Goal: Information Seeking & Learning: Check status

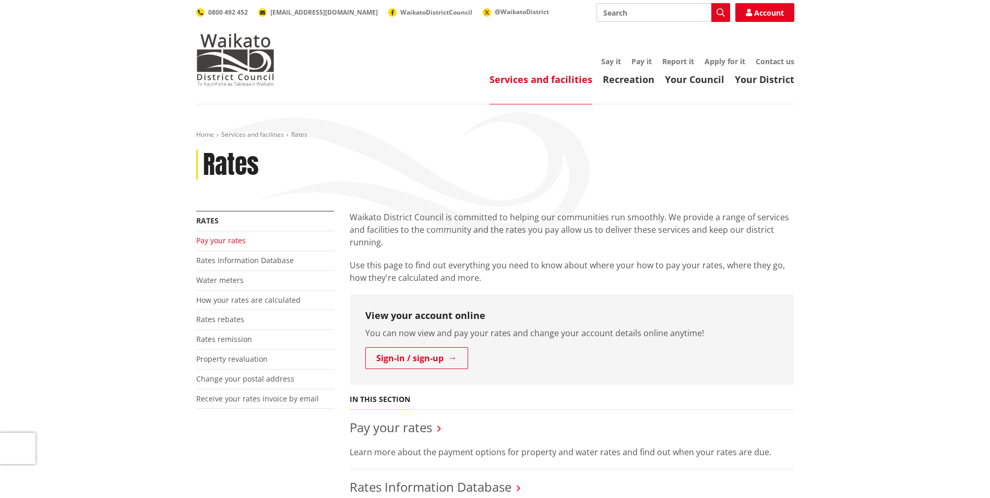
click at [218, 241] on link "Pay your rates" at bounding box center [221, 240] width 50 height 10
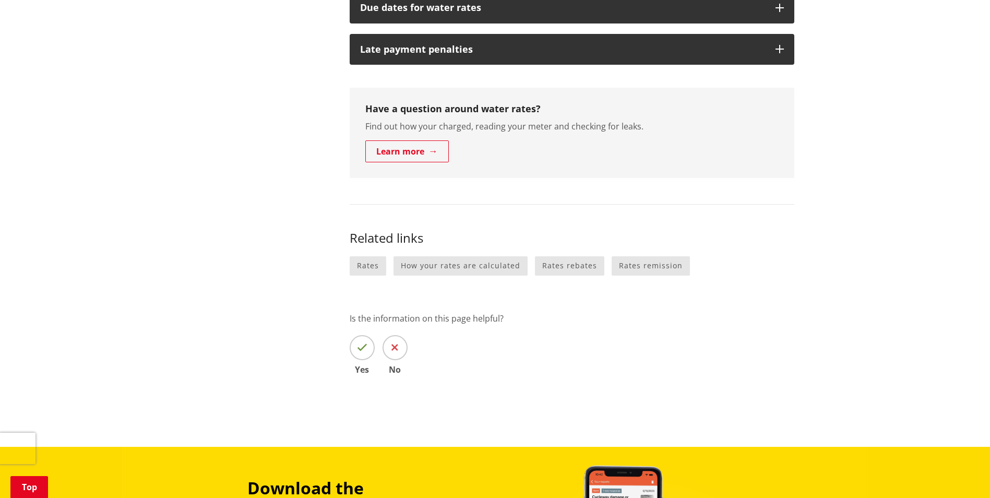
scroll to position [574, 0]
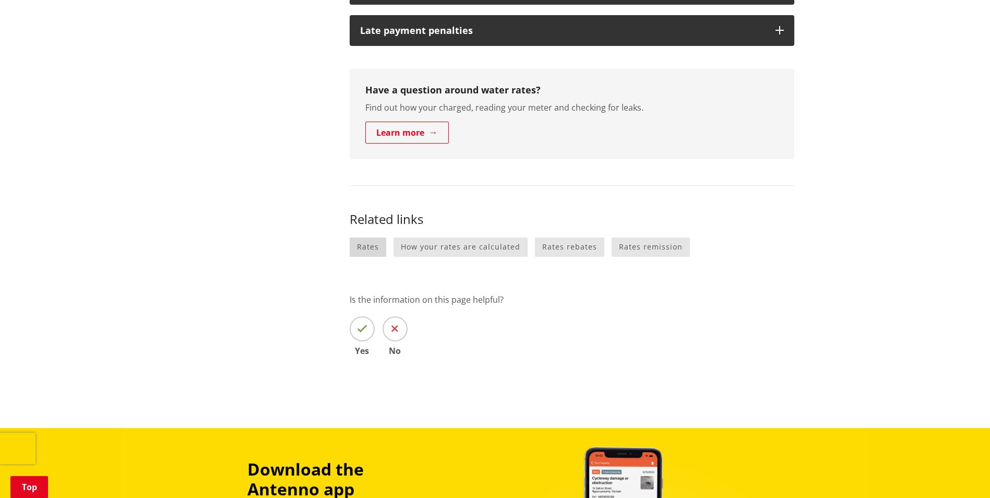
click at [365, 244] on link "Rates" at bounding box center [368, 246] width 37 height 19
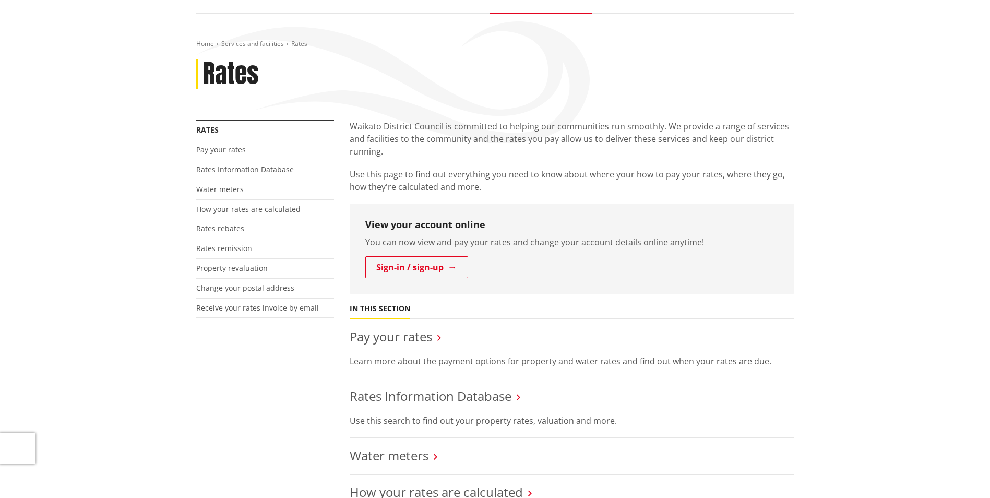
scroll to position [104, 0]
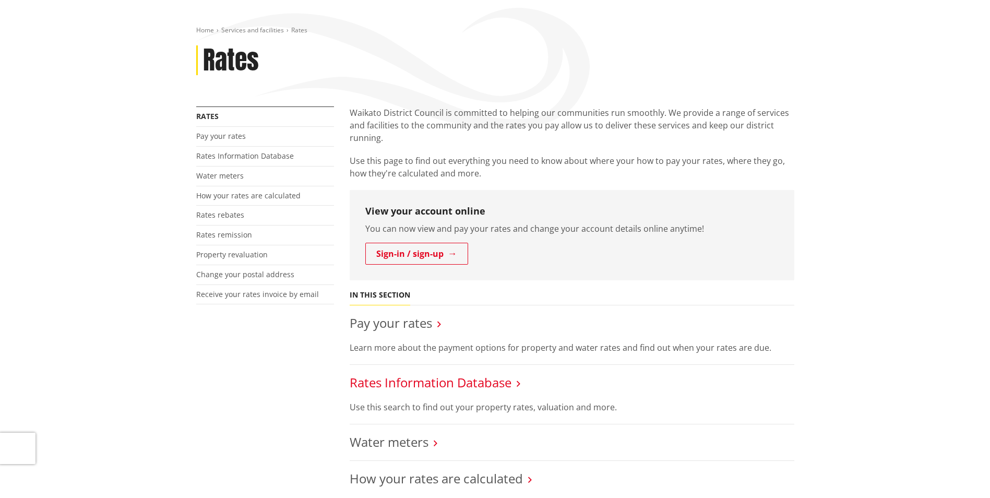
click at [445, 380] on link "Rates Information Database" at bounding box center [431, 382] width 162 height 17
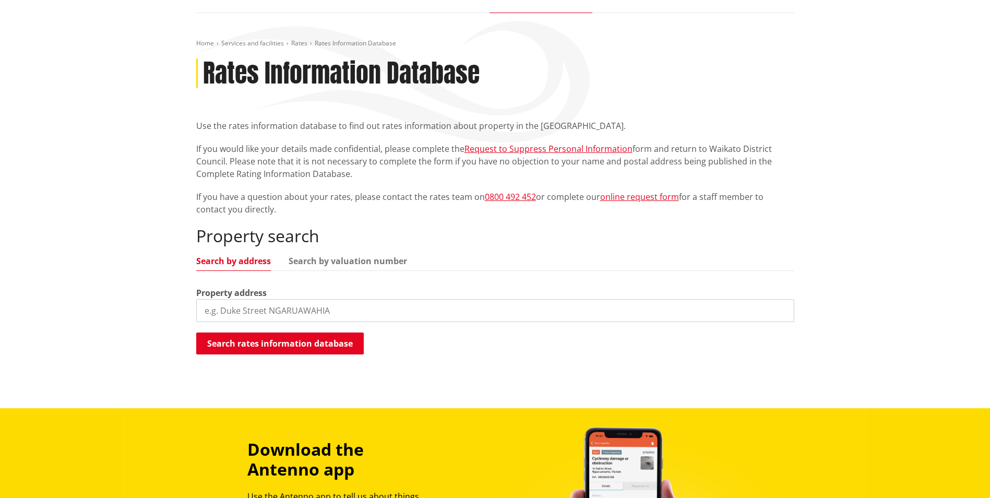
scroll to position [104, 0]
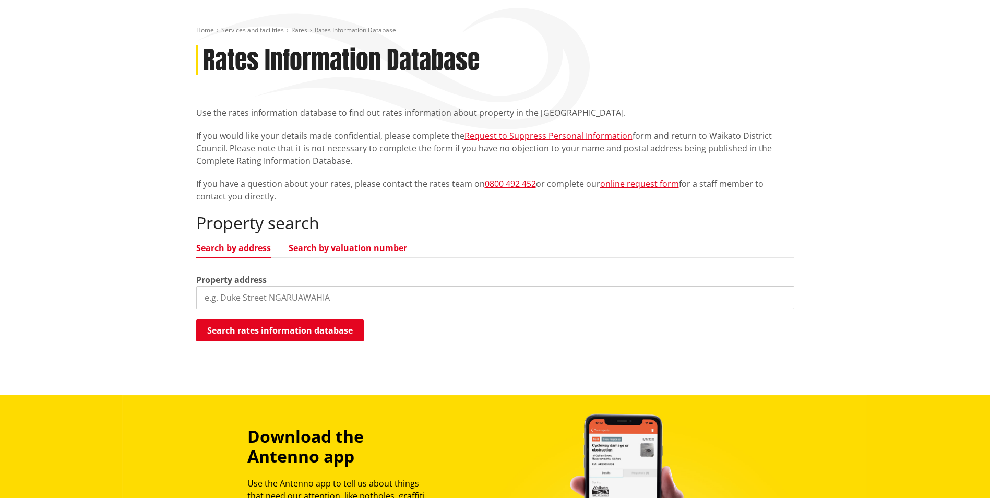
click at [331, 249] on link "Search by valuation number" at bounding box center [348, 248] width 118 height 8
click at [317, 288] on input "search" at bounding box center [495, 297] width 598 height 23
drag, startPoint x: 269, startPoint y: 300, endPoint x: 93, endPoint y: 287, distance: 176.9
click at [93, 287] on div "Home Services and facilities Rates Rates Information Database Rates Information…" at bounding box center [495, 197] width 990 height 395
type input "50983014"
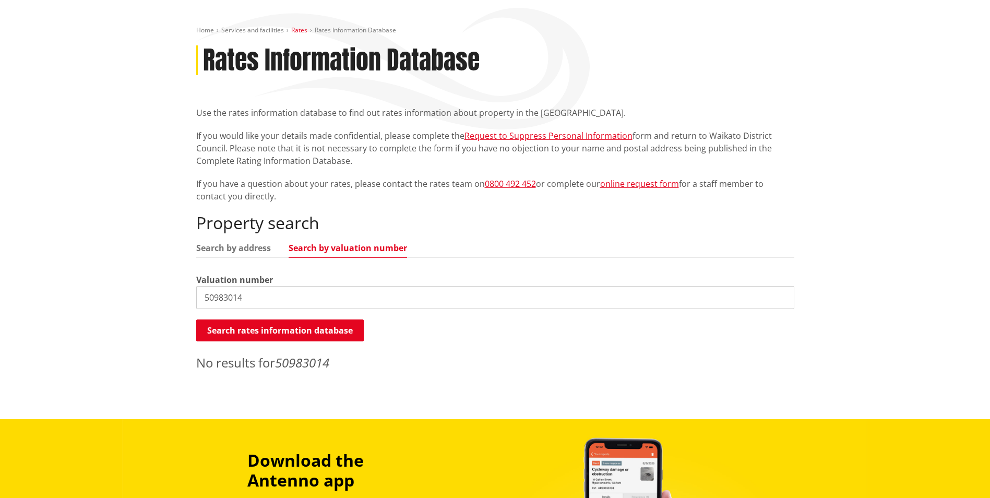
click at [292, 30] on link "Rates" at bounding box center [299, 30] width 16 height 9
